Goal: Transaction & Acquisition: Subscribe to service/newsletter

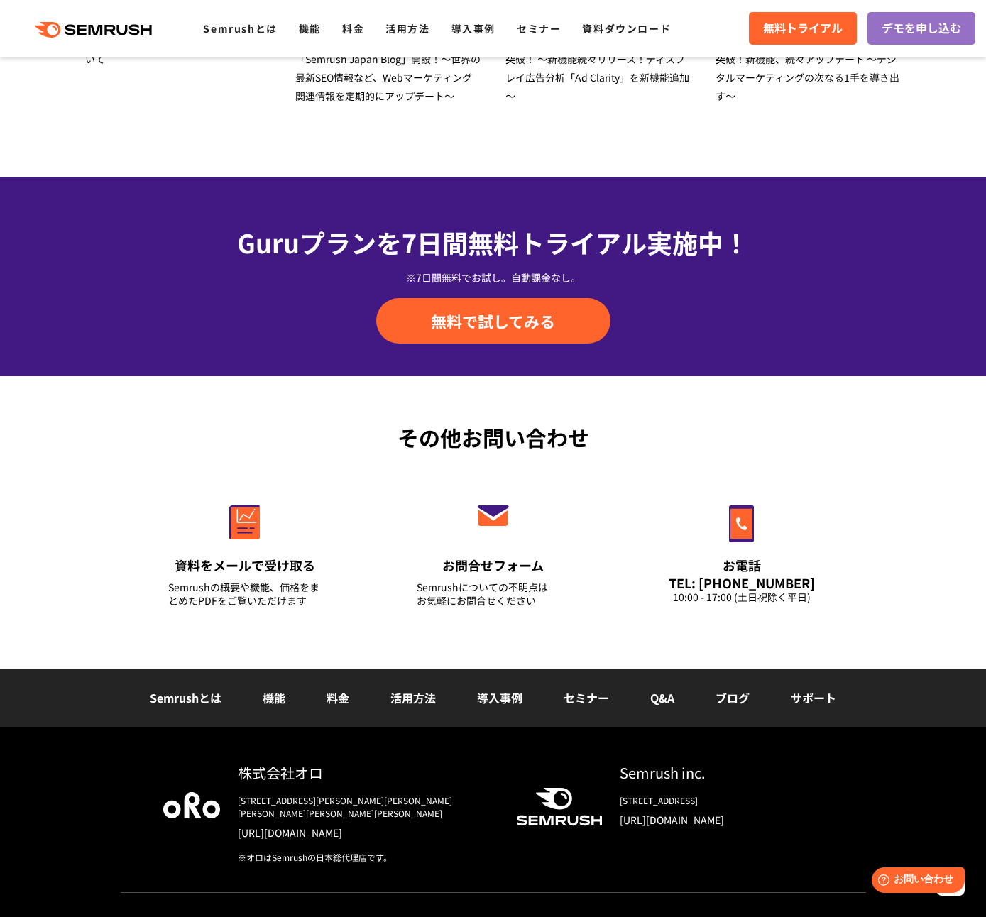
scroll to position [4697, 0]
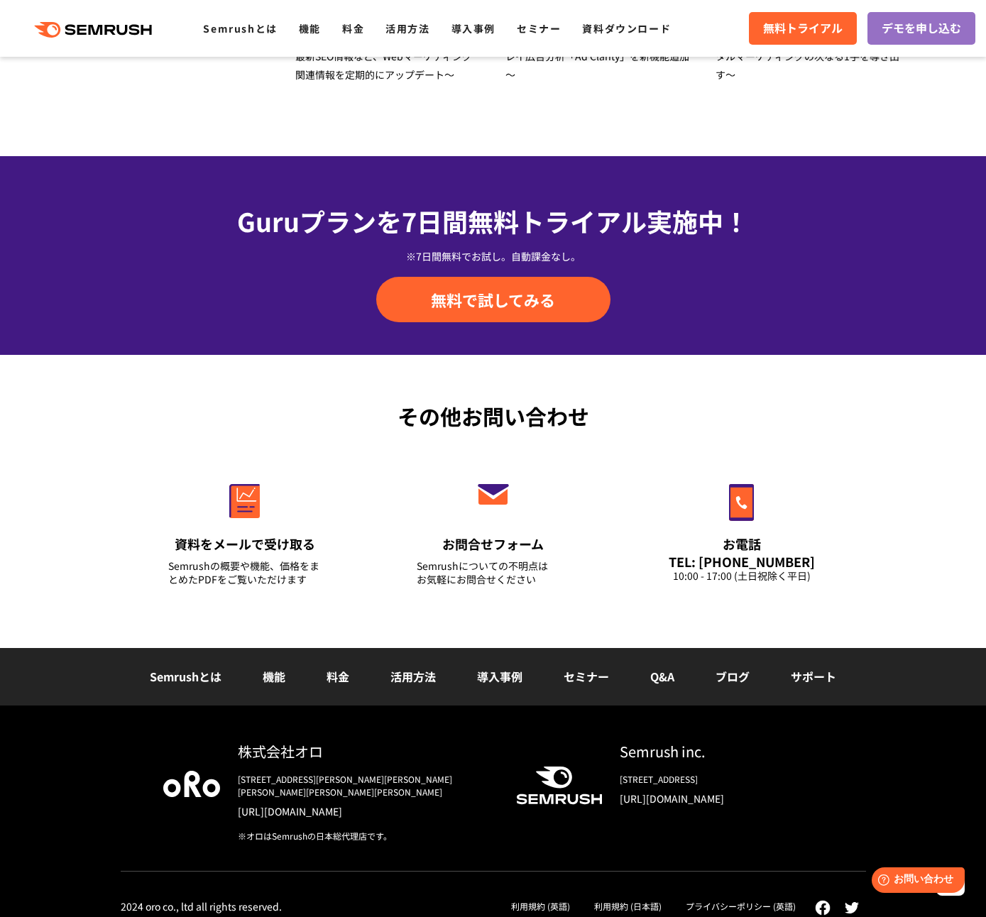
click at [549, 322] on div "Guruプランを7日間 無料トライアル実施中！ ※7日間無料でお試し。自動課金なし。 無料で試してみる" at bounding box center [493, 255] width 986 height 199
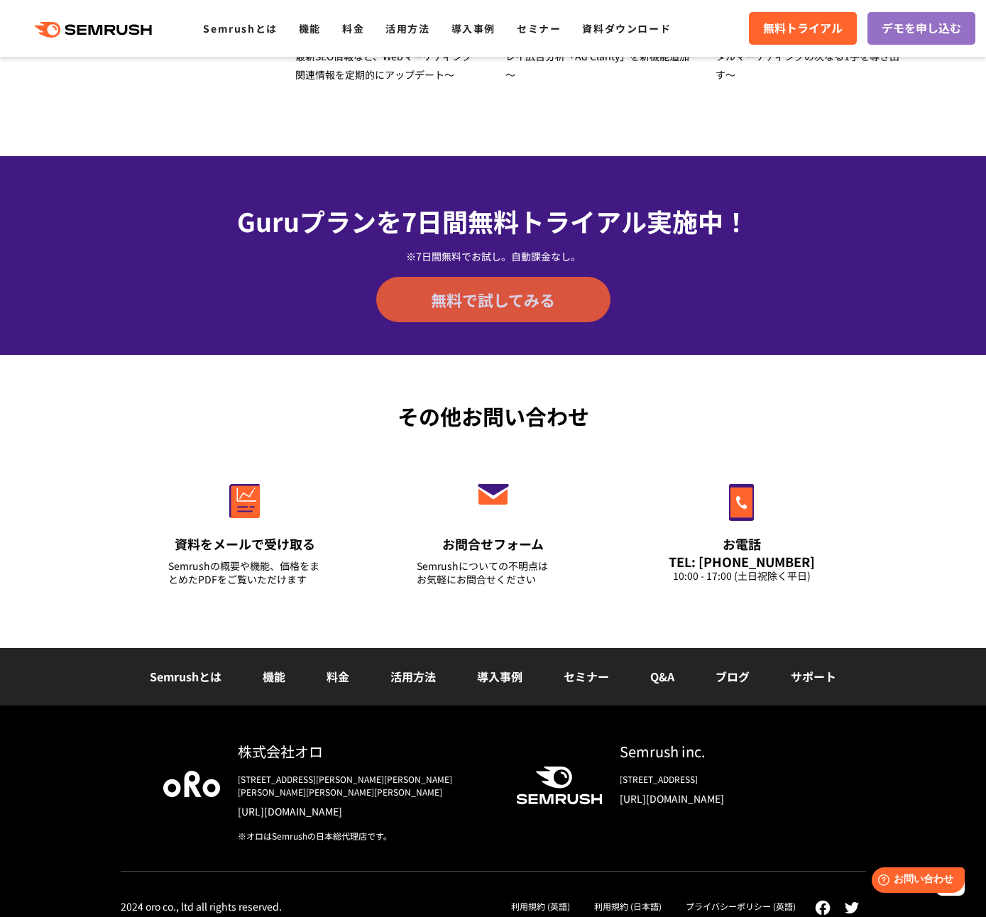
click at [538, 298] on span "無料で試してみる" at bounding box center [493, 299] width 124 height 21
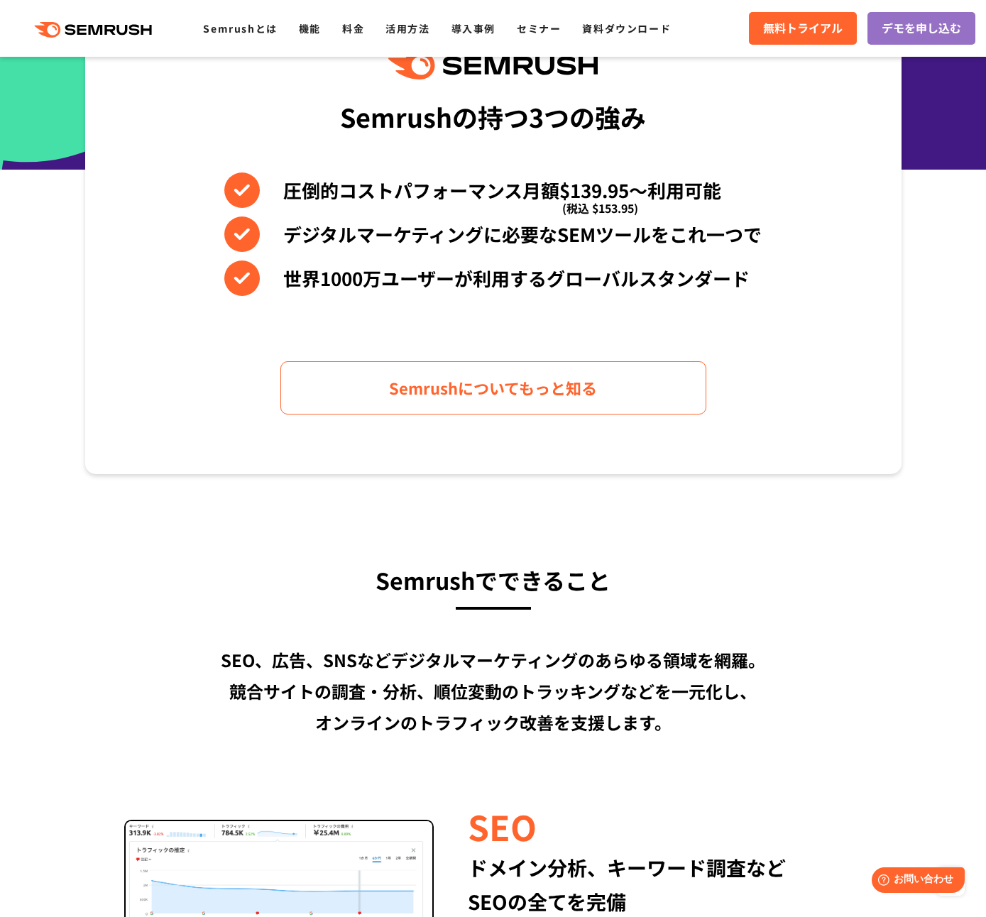
scroll to position [537, 0]
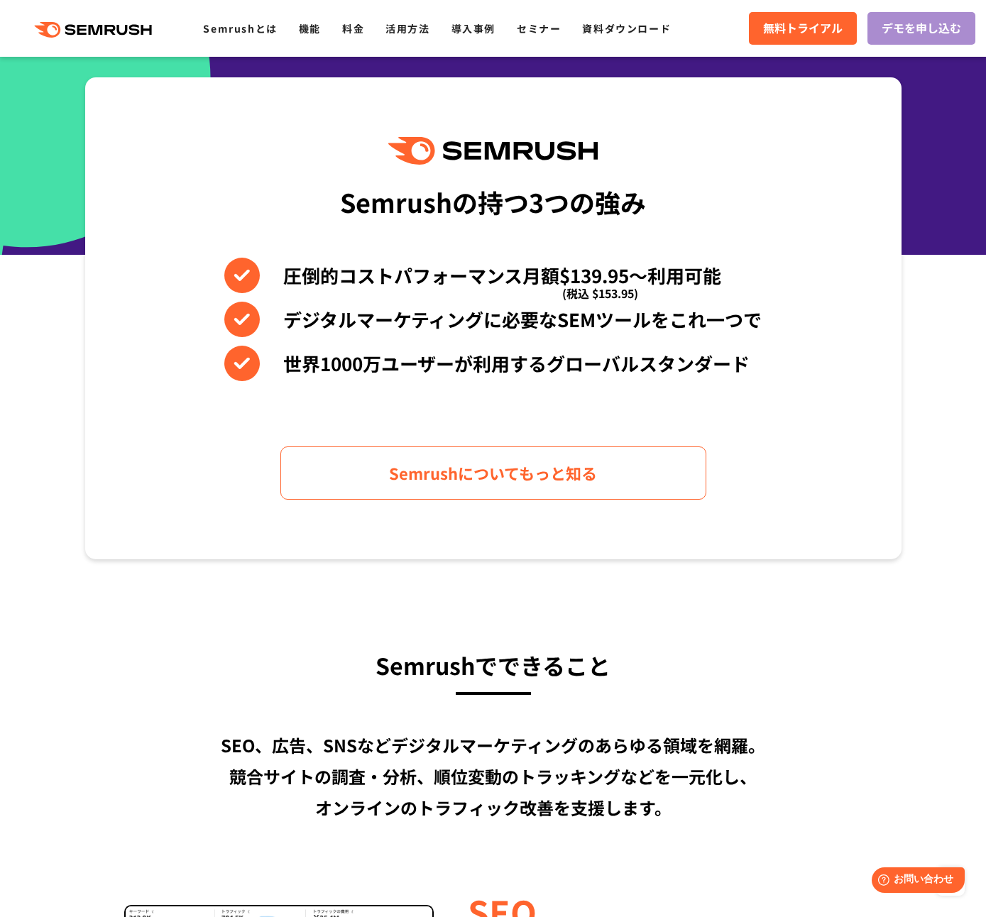
click at [897, 32] on span "デモを申し込む" at bounding box center [922, 28] width 80 height 18
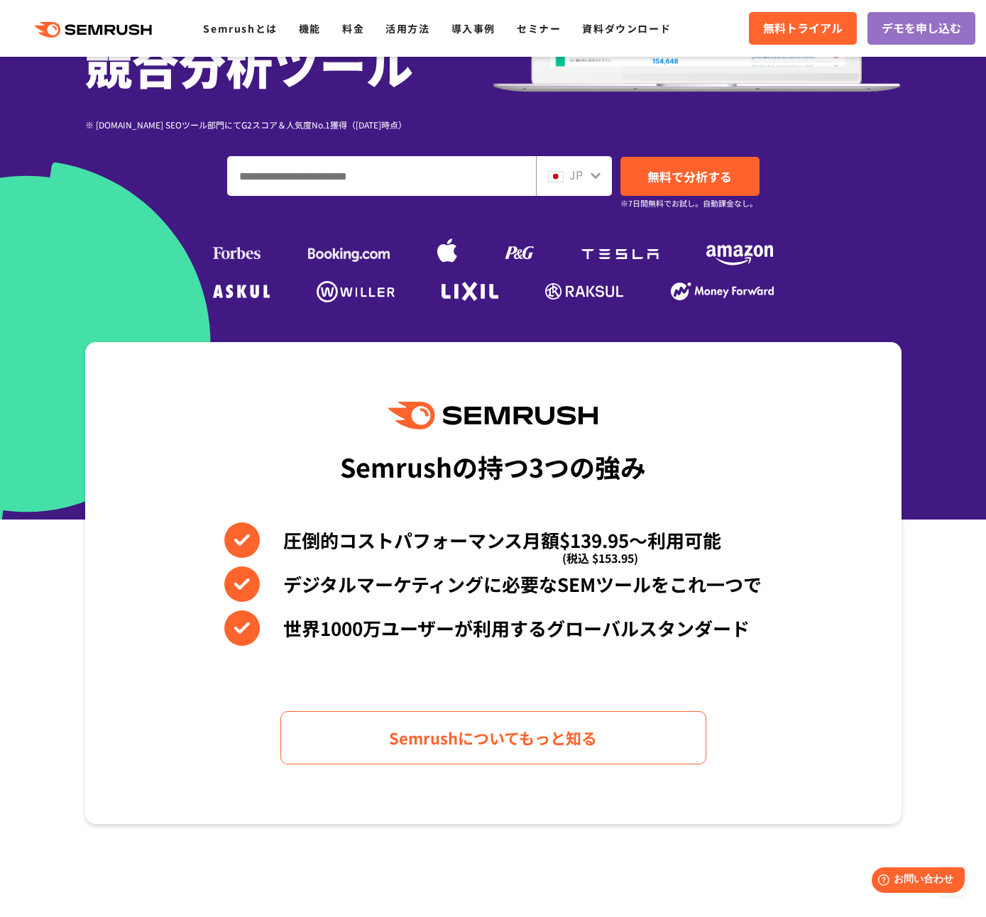
scroll to position [225, 0]
